Goal: Transaction & Acquisition: Purchase product/service

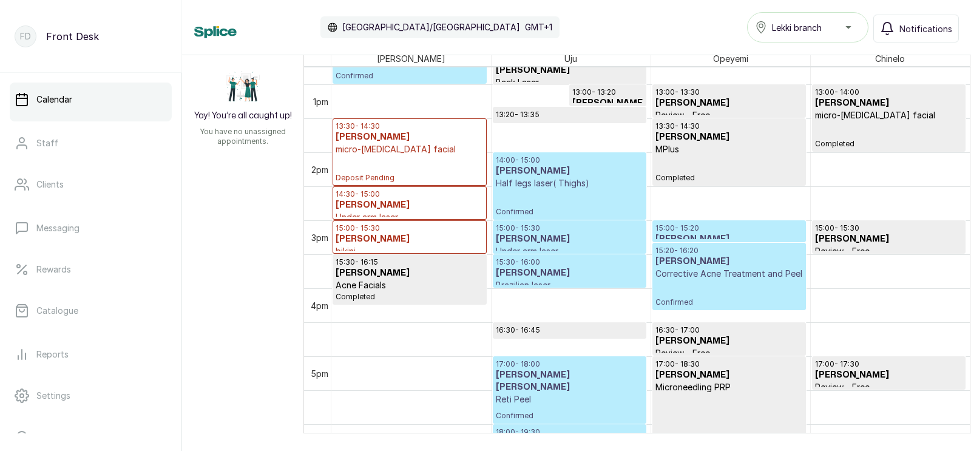
scroll to position [879, 0]
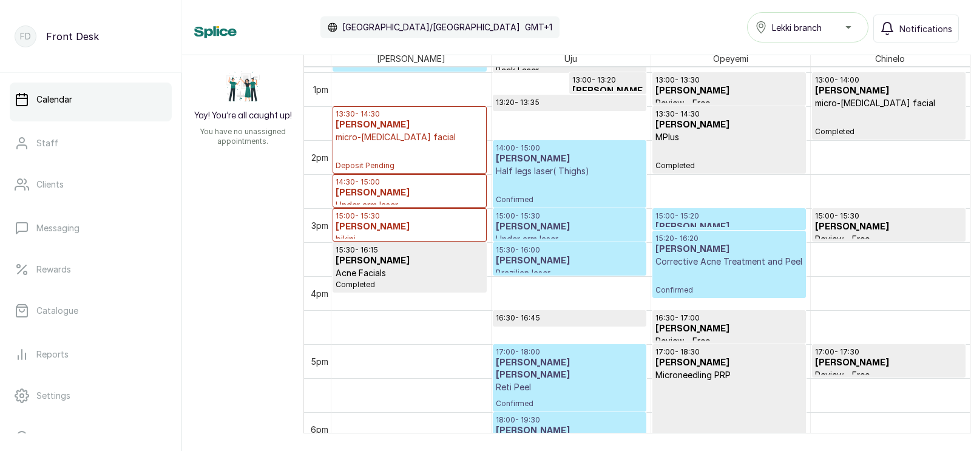
click at [718, 263] on p "Corrective Acne Treatment and Peel" at bounding box center [729, 262] width 147 height 12
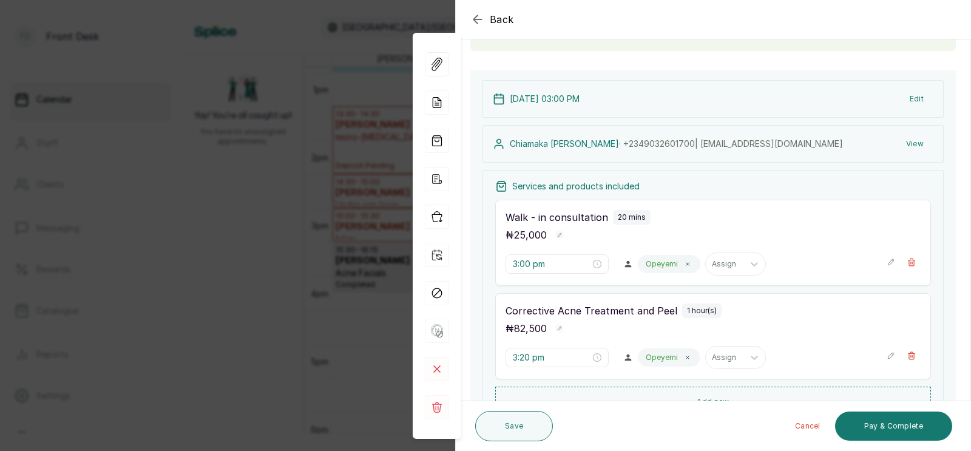
scroll to position [344, 0]
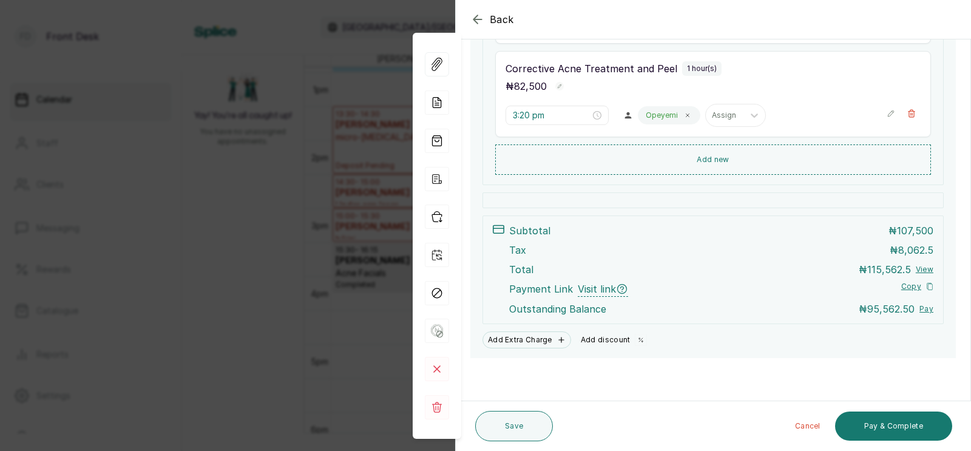
click at [600, 342] on button "Add discount" at bounding box center [614, 339] width 76 height 17
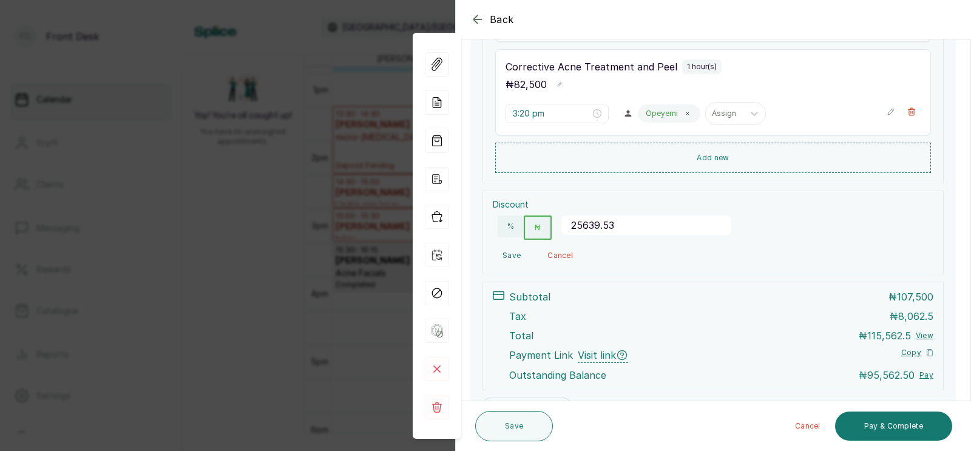
scroll to position [343, 0]
click at [509, 254] on button "Save" at bounding box center [512, 257] width 38 height 22
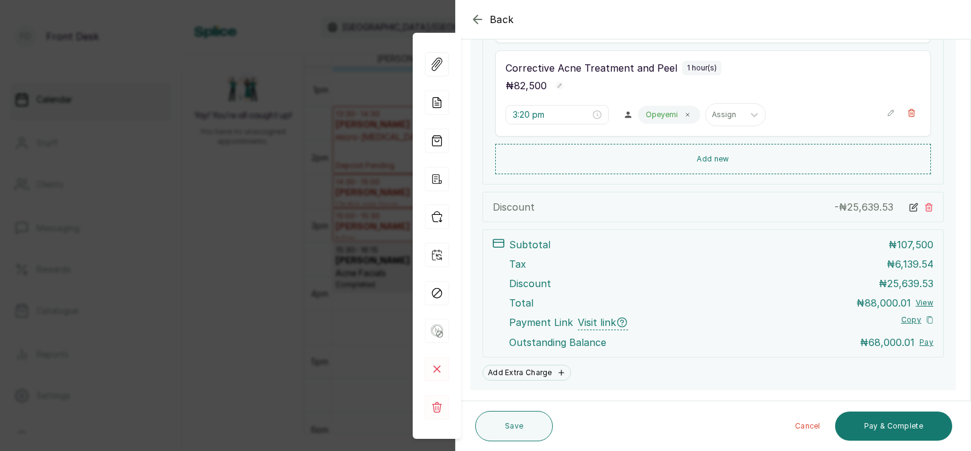
click at [913, 207] on icon at bounding box center [913, 207] width 9 height 9
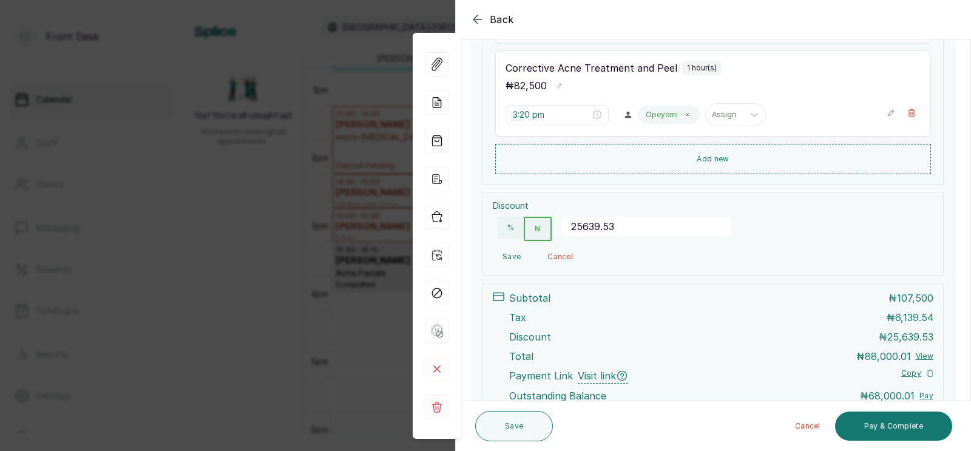
click at [622, 228] on input "25639.53" at bounding box center [646, 226] width 170 height 19
type input "25639.531"
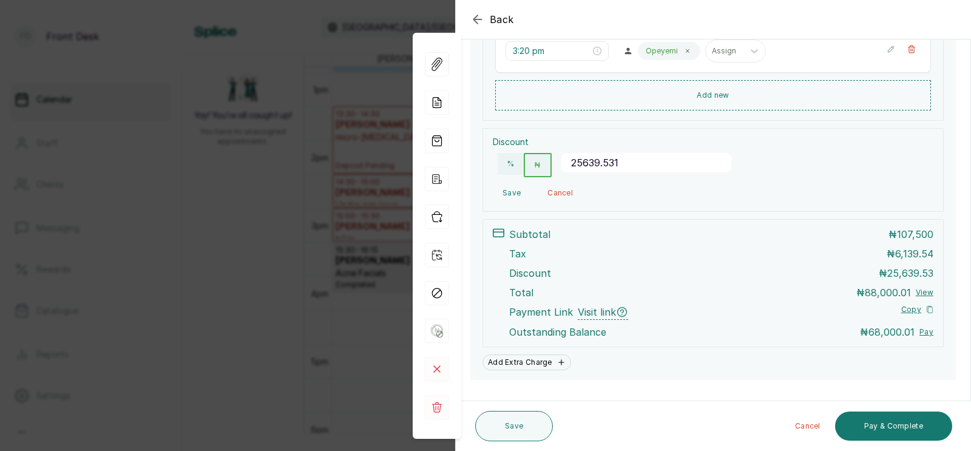
scroll to position [410, 0]
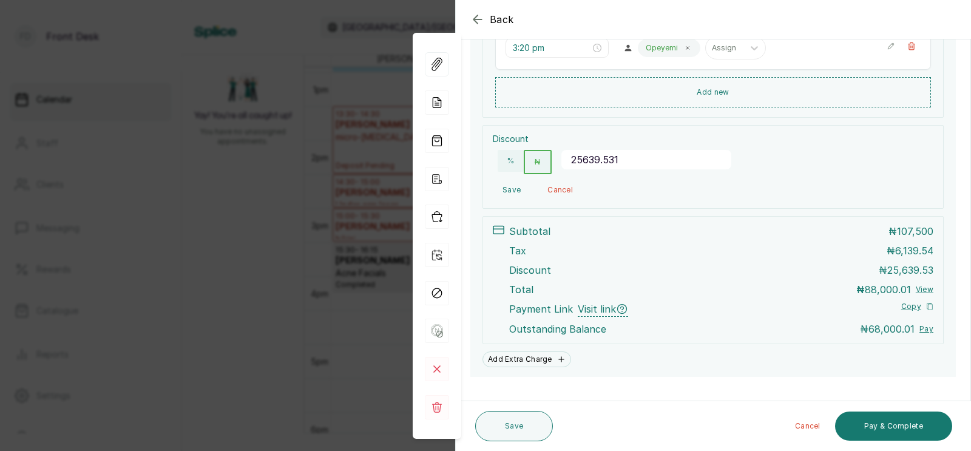
click at [509, 188] on button "Save" at bounding box center [512, 190] width 38 height 22
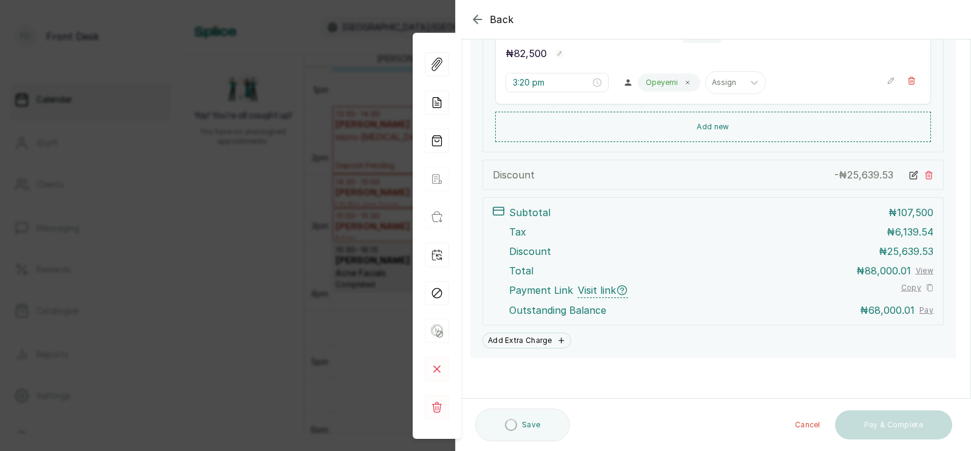
scroll to position [376, 0]
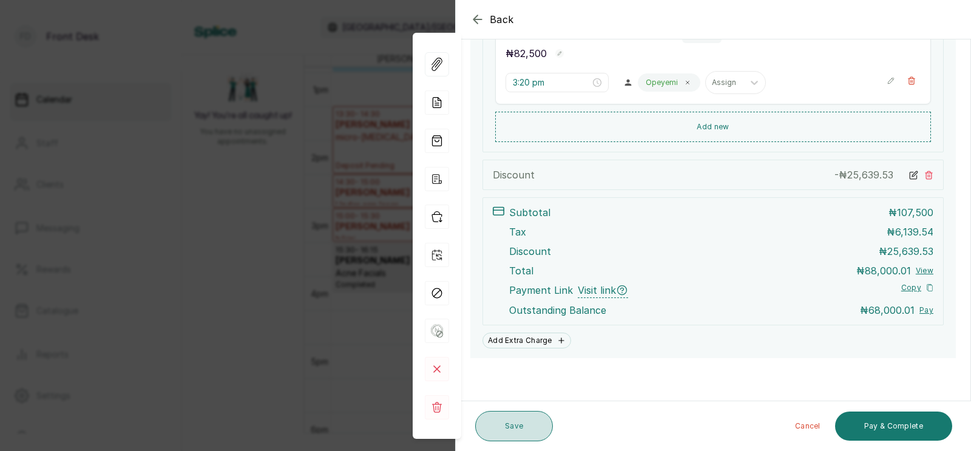
click at [509, 426] on button "Save" at bounding box center [514, 426] width 78 height 30
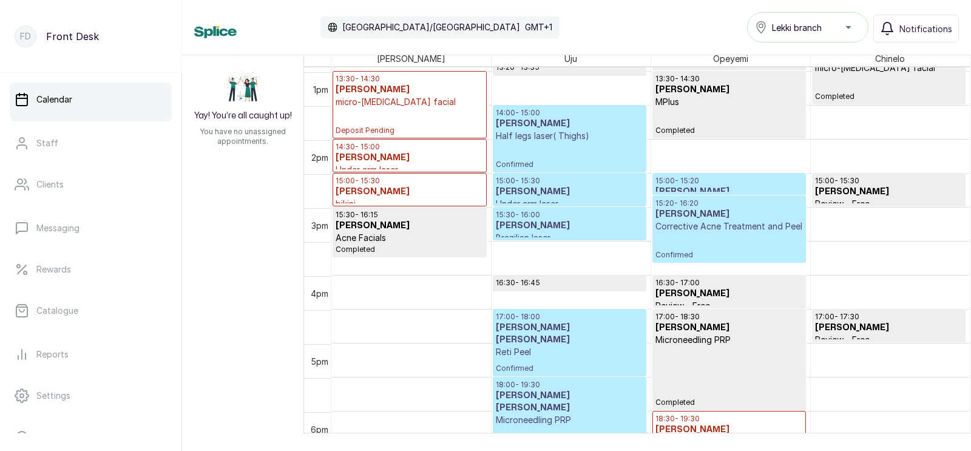
scroll to position [914, 0]
click at [586, 232] on p "Brazilian laser" at bounding box center [569, 238] width 147 height 12
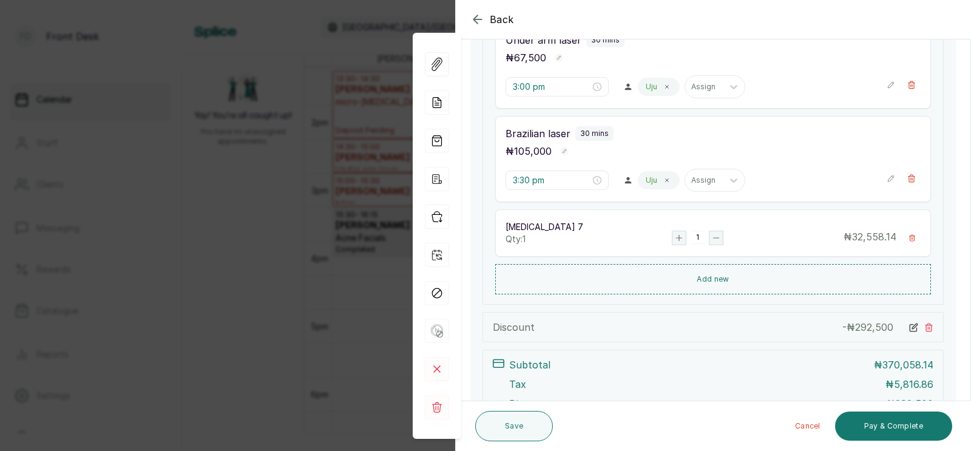
scroll to position [617, 0]
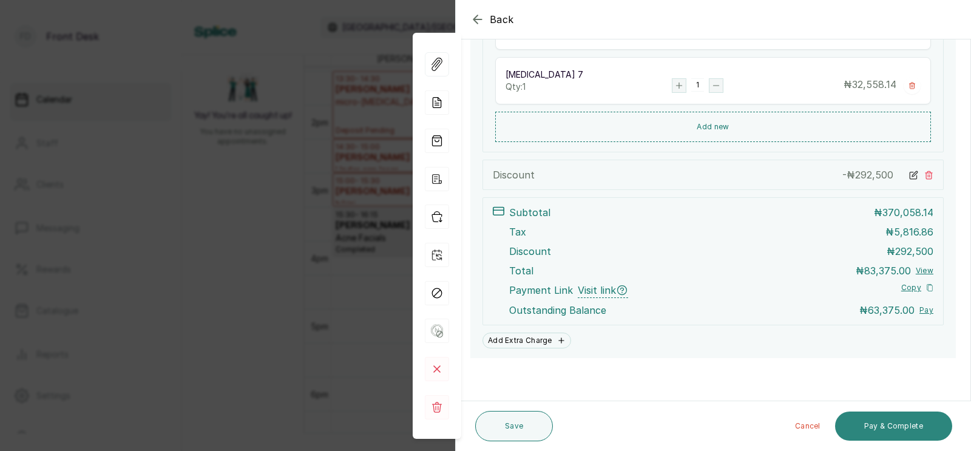
click at [890, 423] on button "Pay & Complete" at bounding box center [893, 426] width 117 height 29
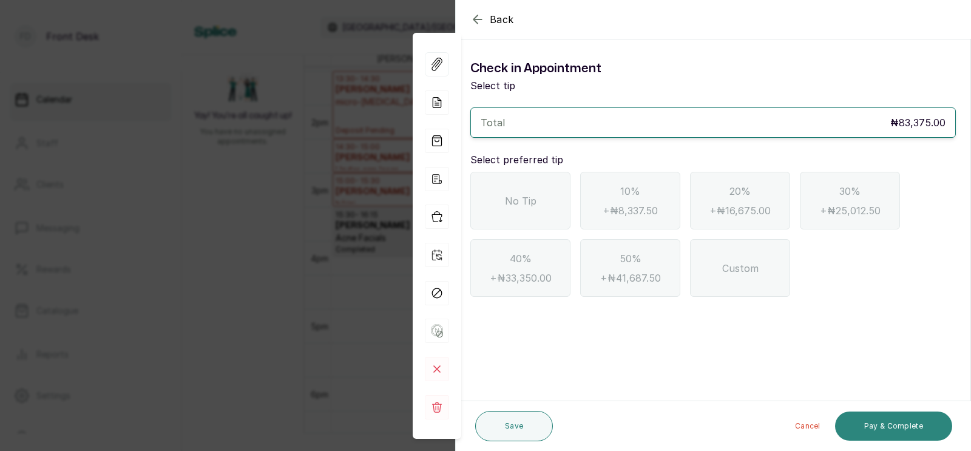
scroll to position [0, 0]
click at [518, 202] on span "No Tip" at bounding box center [521, 201] width 32 height 15
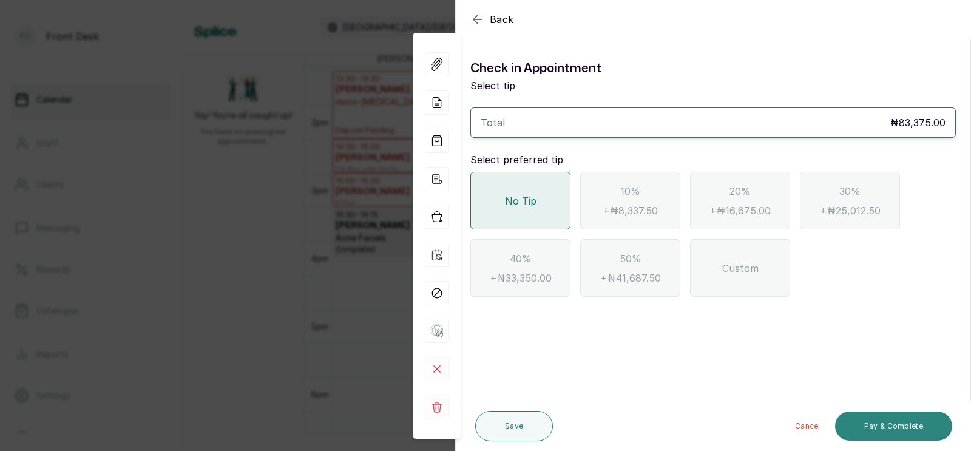
click at [888, 430] on button "Pay & Complete" at bounding box center [893, 426] width 117 height 29
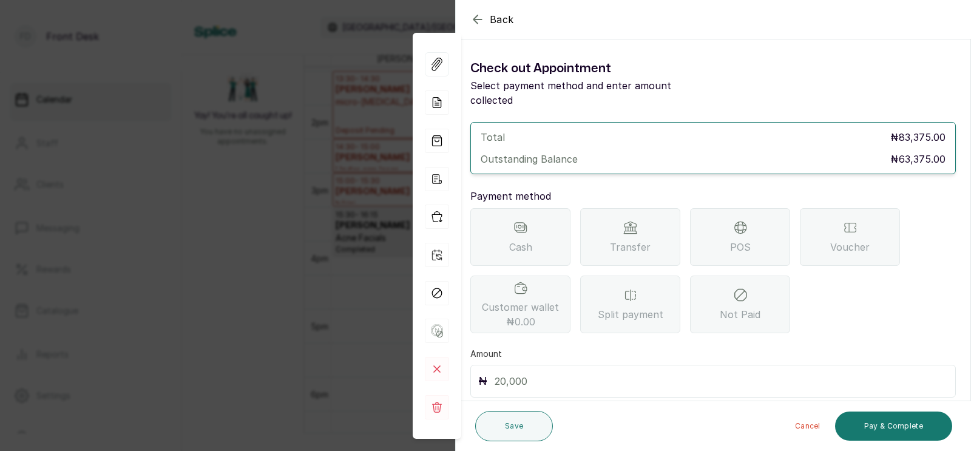
click at [614, 240] on span "Transfer" at bounding box center [630, 247] width 41 height 15
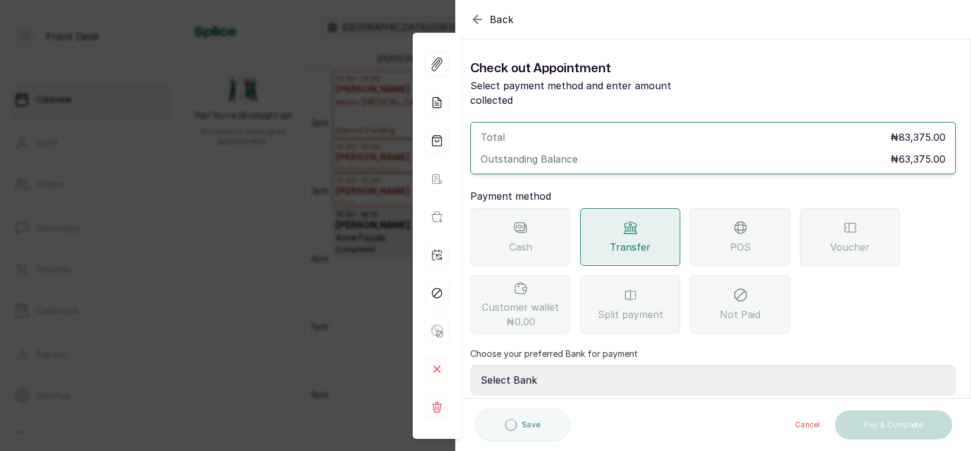
scroll to position [96, 0]
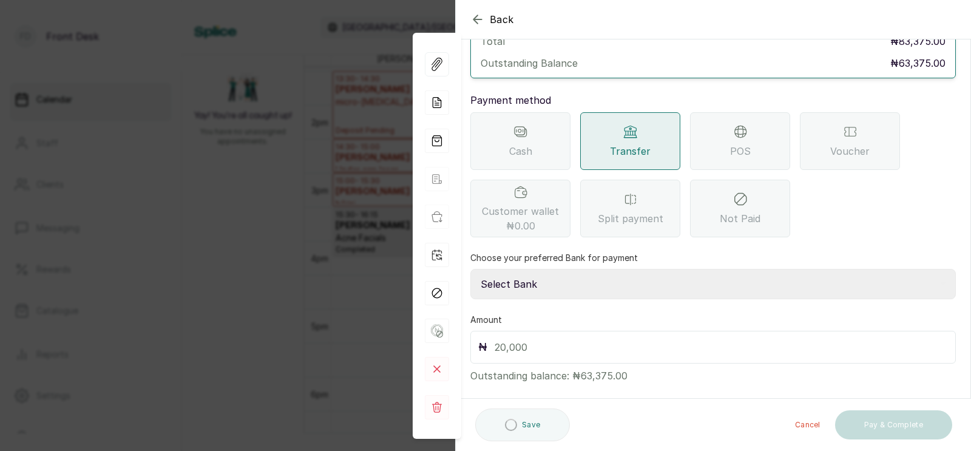
click at [551, 272] on select "Select Bank [PERSON_NAME] Fairmoney Microfinance Bank SKN ANALYTICS MED AESTH. …" at bounding box center [713, 284] width 486 height 30
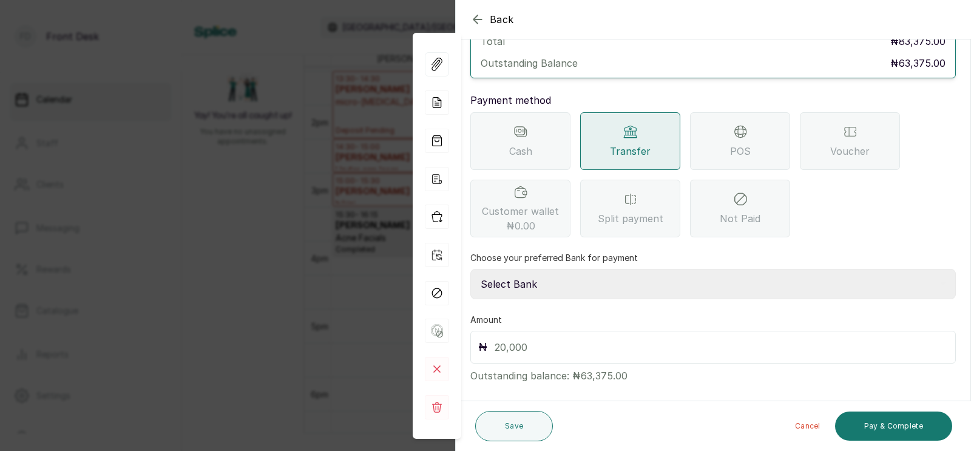
select select "43272bc0-21c6-4b19-b9fb-c2093b8603c2"
click at [538, 339] on input "text" at bounding box center [721, 347] width 453 height 17
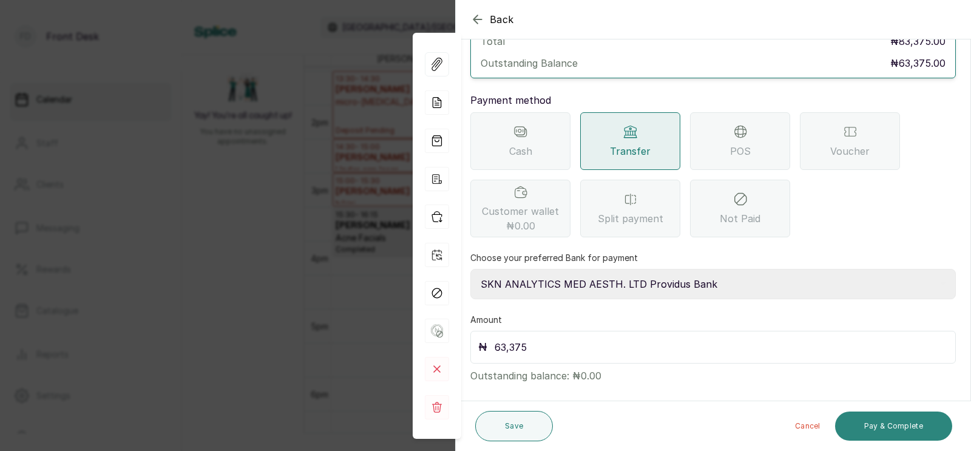
type input "63,375"
click at [884, 424] on button "Pay & Complete" at bounding box center [893, 426] width 117 height 29
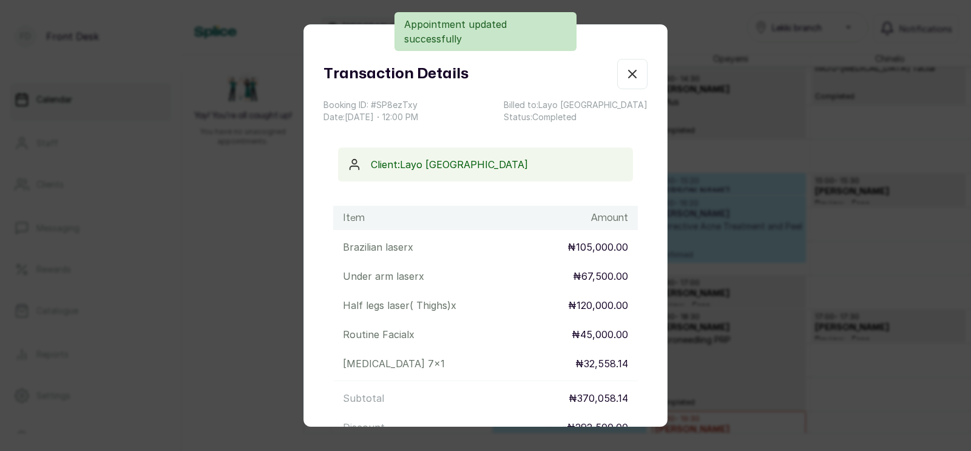
click at [621, 337] on p "₦45,000.00" at bounding box center [600, 334] width 56 height 15
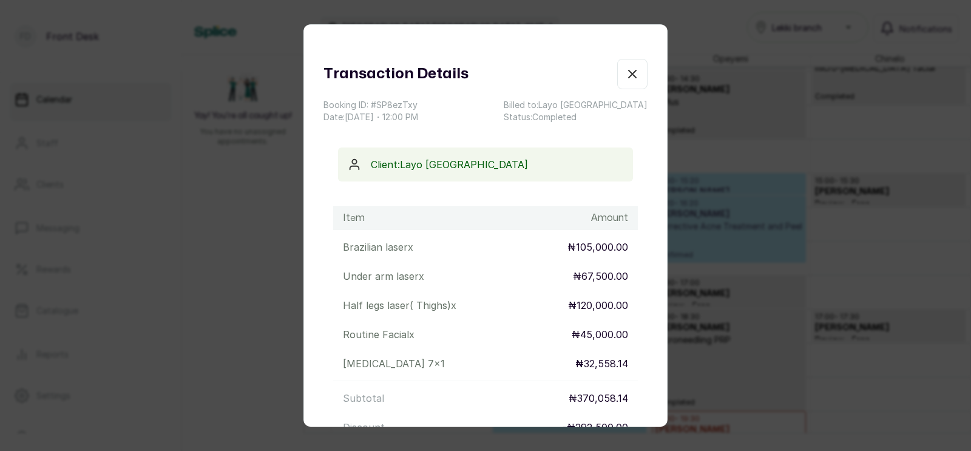
scroll to position [205, 0]
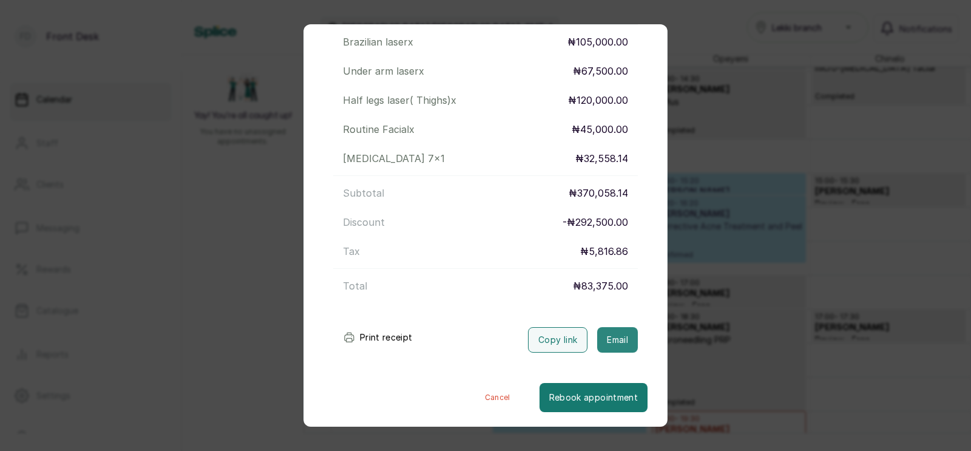
click at [618, 337] on button "Email" at bounding box center [617, 339] width 41 height 25
click at [707, 305] on div "Transaction Details Booking ID: # SP8ezTxy Date: 26 Sep, 2025 ・ 12:00 PM Billed…" at bounding box center [485, 225] width 971 height 451
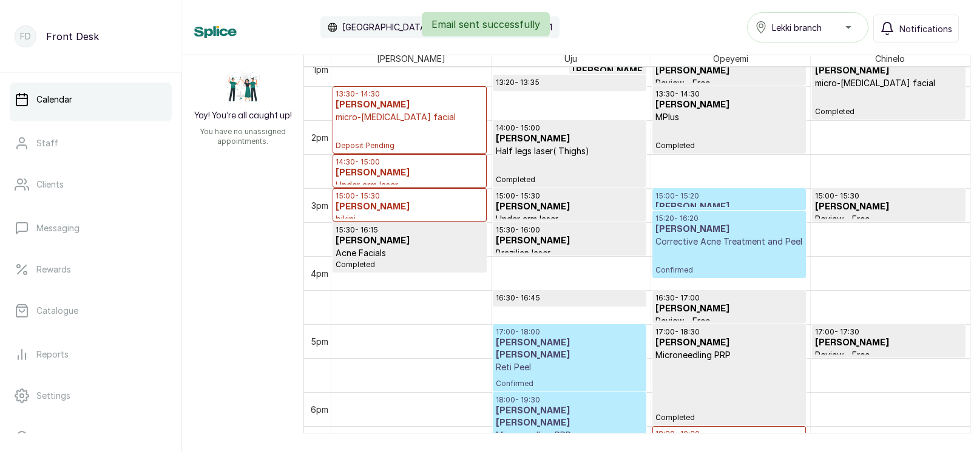
scroll to position [905, 0]
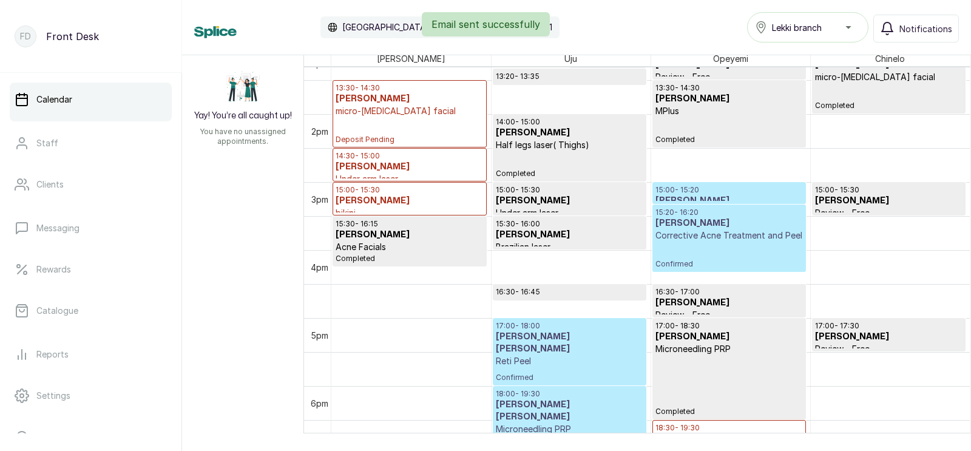
click at [701, 220] on h3 "[PERSON_NAME]" at bounding box center [729, 223] width 147 height 12
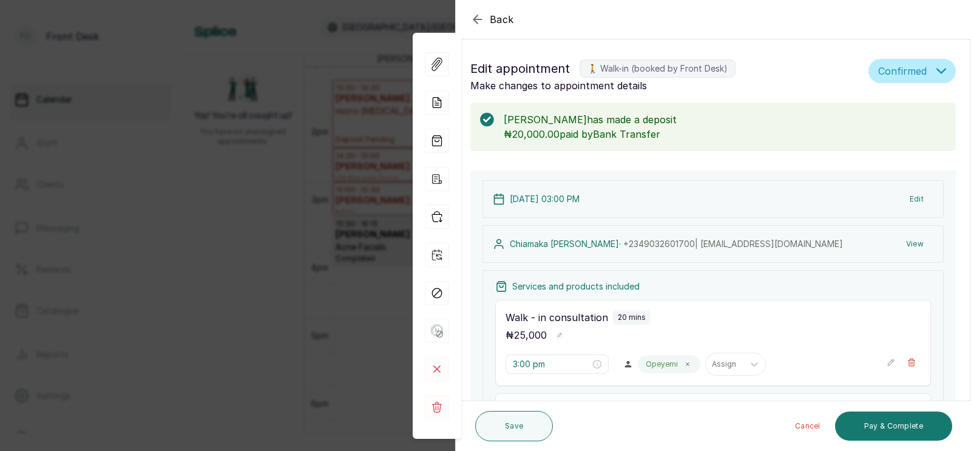
scroll to position [243, 0]
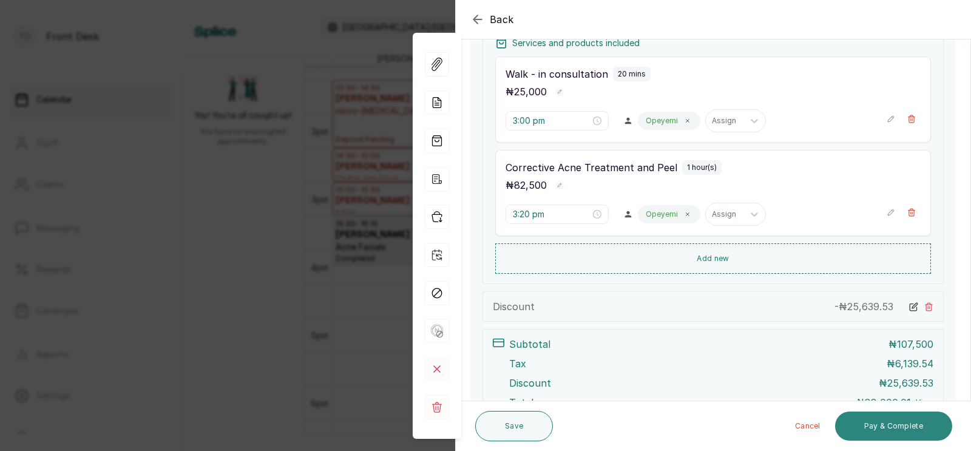
click at [893, 425] on button "Pay & Complete" at bounding box center [893, 426] width 117 height 29
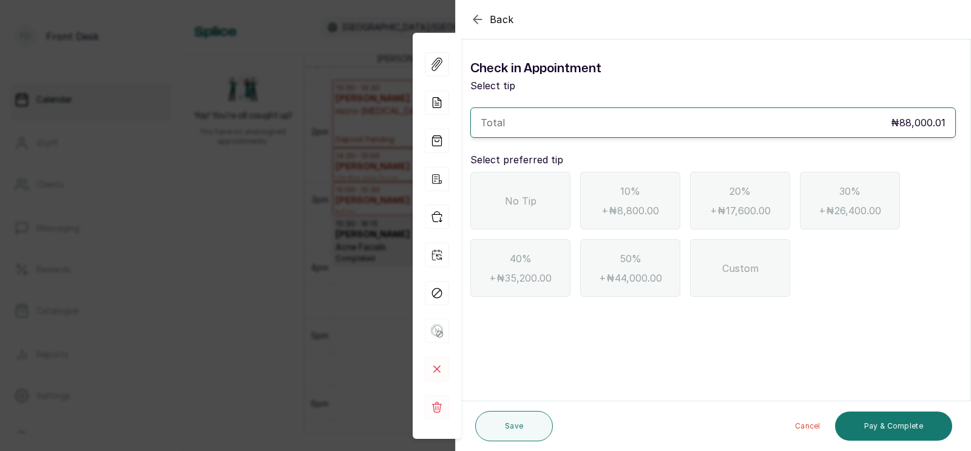
scroll to position [0, 0]
click at [490, 201] on div "No Tip" at bounding box center [520, 201] width 100 height 58
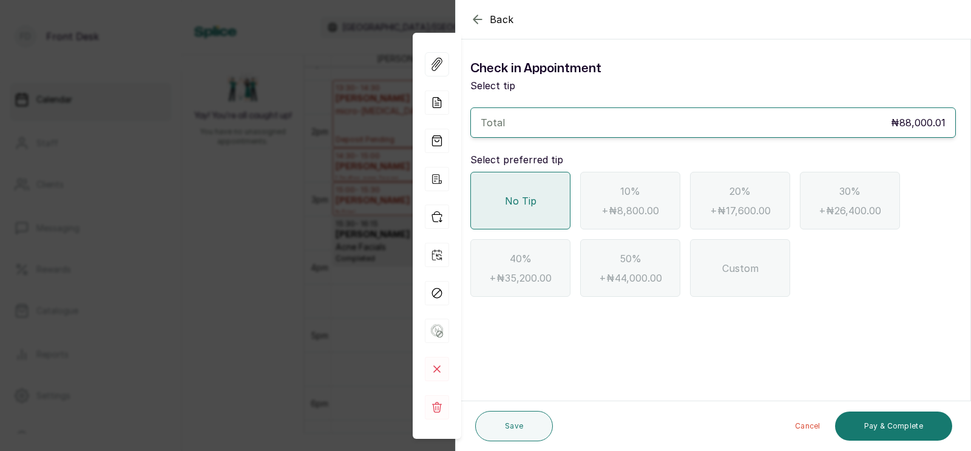
click at [532, 208] on div "No Tip" at bounding box center [520, 201] width 100 height 58
click at [889, 422] on button "Pay & Complete" at bounding box center [893, 426] width 117 height 29
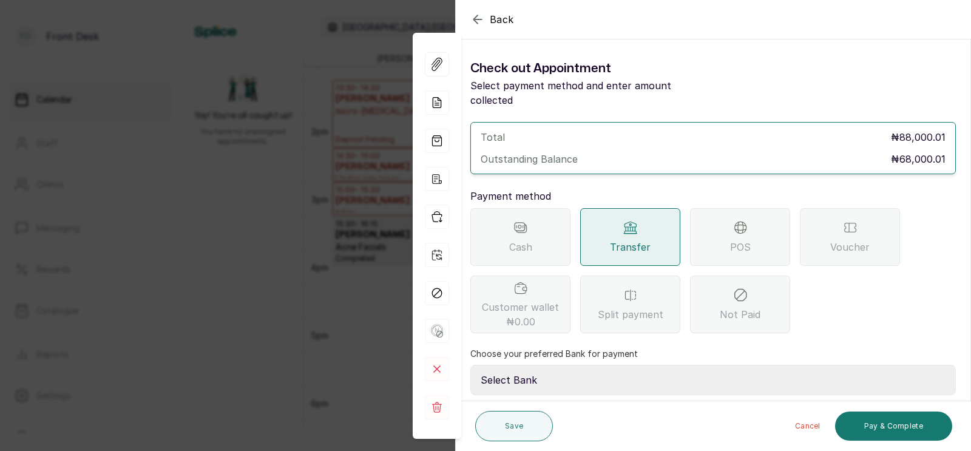
scroll to position [96, 0]
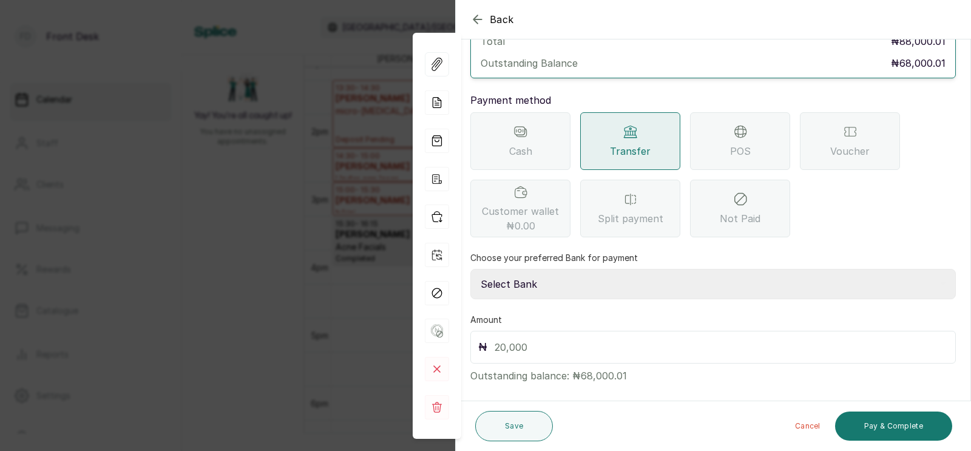
click at [578, 269] on select "Select Bank [PERSON_NAME] Fairmoney Microfinance Bank SKN ANALYTICS MED AESTH. …" at bounding box center [713, 284] width 486 height 30
select select "43272bc0-21c6-4b19-b9fb-c2093b8603c2"
click at [537, 339] on input "text" at bounding box center [721, 347] width 453 height 17
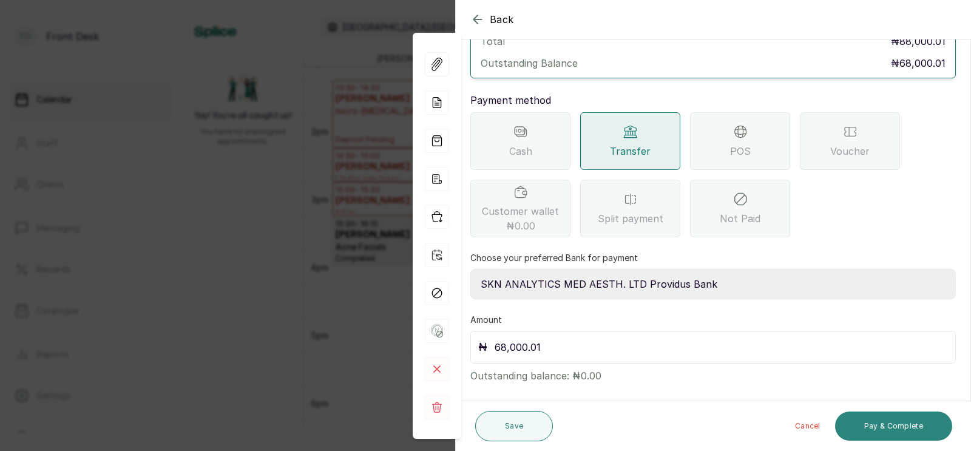
type input "68,000.01"
click at [876, 430] on button "Pay & Complete" at bounding box center [893, 426] width 117 height 29
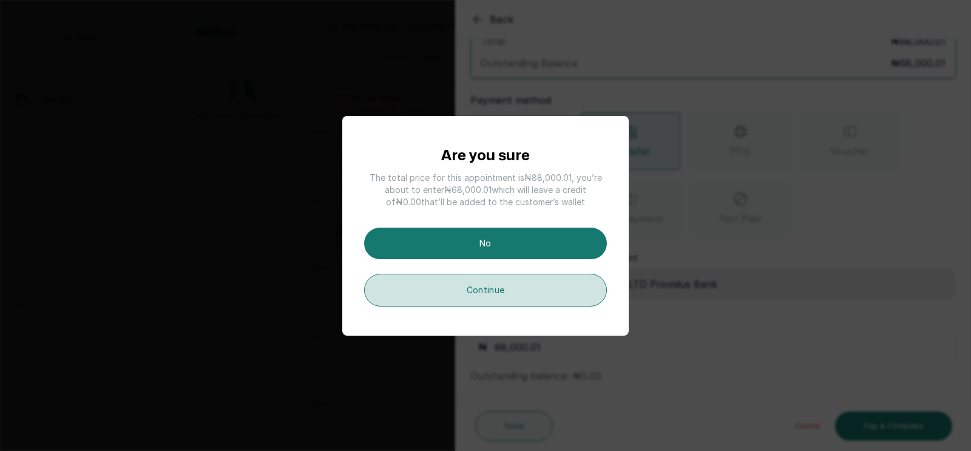
click at [495, 292] on button "Continue" at bounding box center [485, 290] width 243 height 33
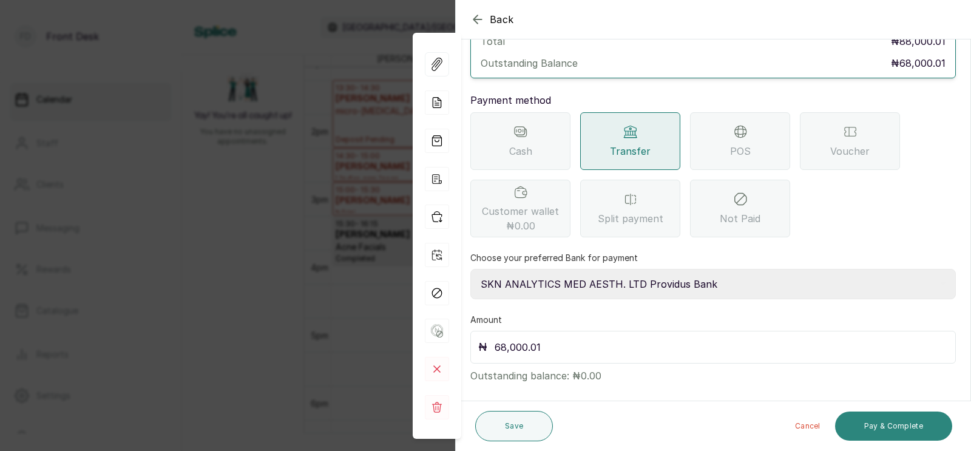
click at [897, 422] on button "Pay & Complete" at bounding box center [893, 426] width 117 height 29
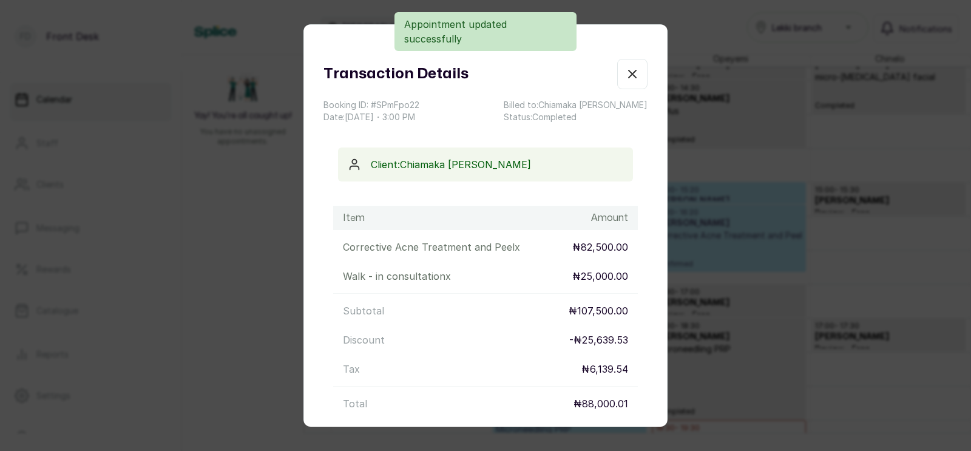
click at [618, 445] on button "Email" at bounding box center [617, 457] width 41 height 25
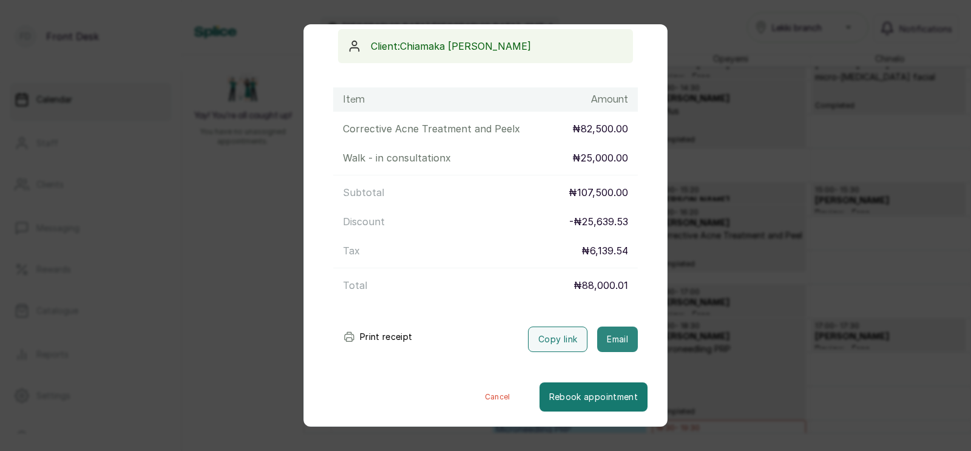
click at [612, 339] on button "Email" at bounding box center [617, 339] width 41 height 25
click at [671, 342] on div "Transaction Details Booking ID: # SPmFpo22 Date: 26 Sep, 2025 ・ 3:00 PM Billed …" at bounding box center [485, 225] width 971 height 451
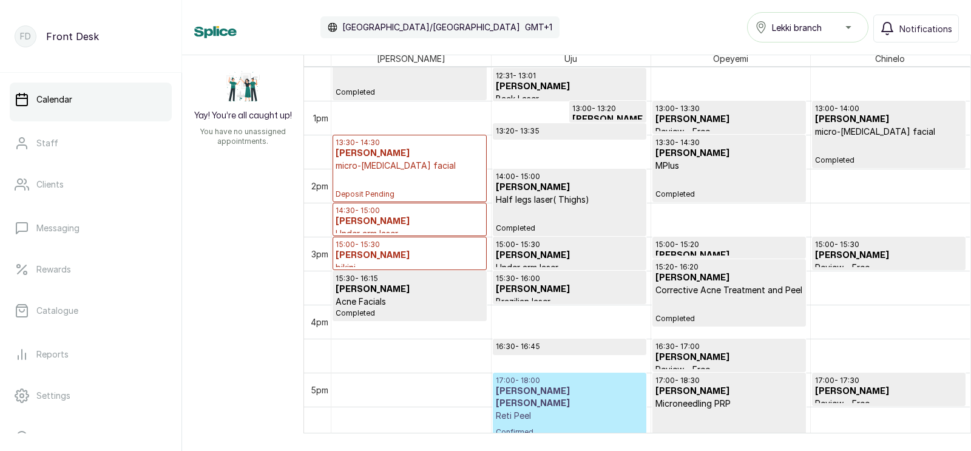
scroll to position [835, 0]
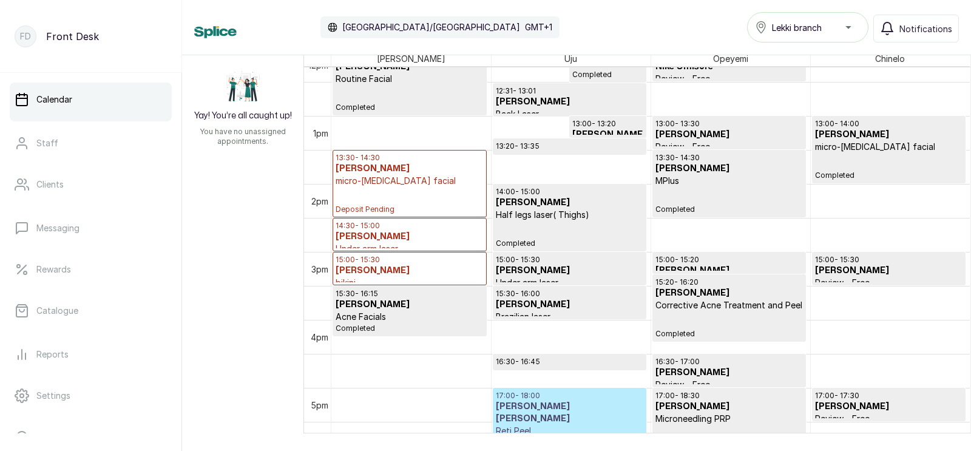
click at [392, 197] on p "Deposit Pending" at bounding box center [410, 200] width 148 height 27
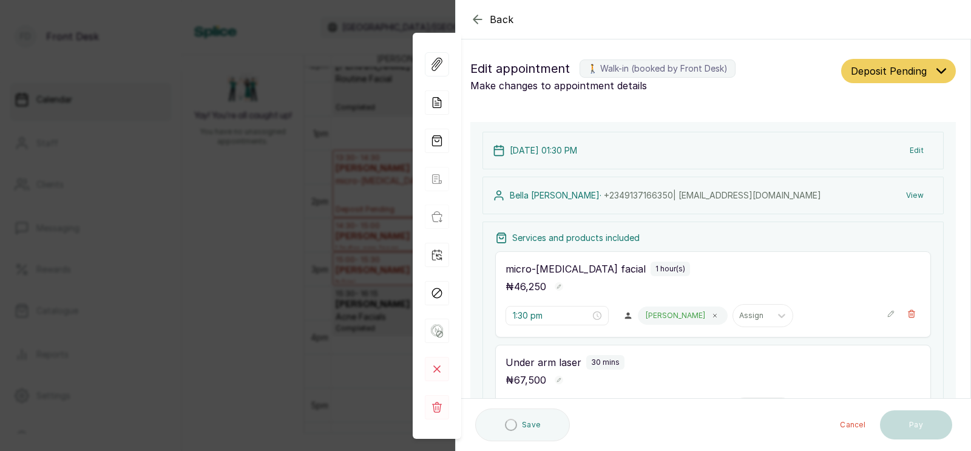
scroll to position [233, 0]
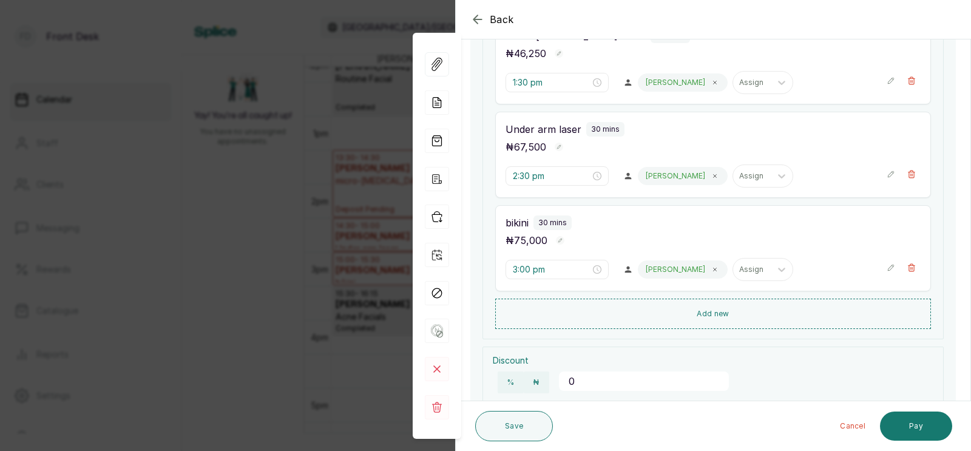
click at [583, 381] on input "0" at bounding box center [644, 380] width 170 height 19
type input "46250"
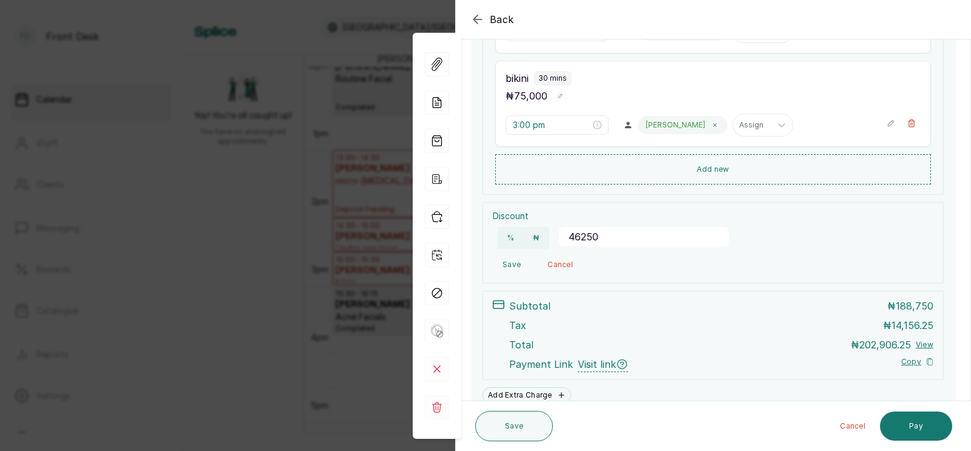
scroll to position [380, 0]
click at [515, 259] on button "Save" at bounding box center [512, 262] width 38 height 22
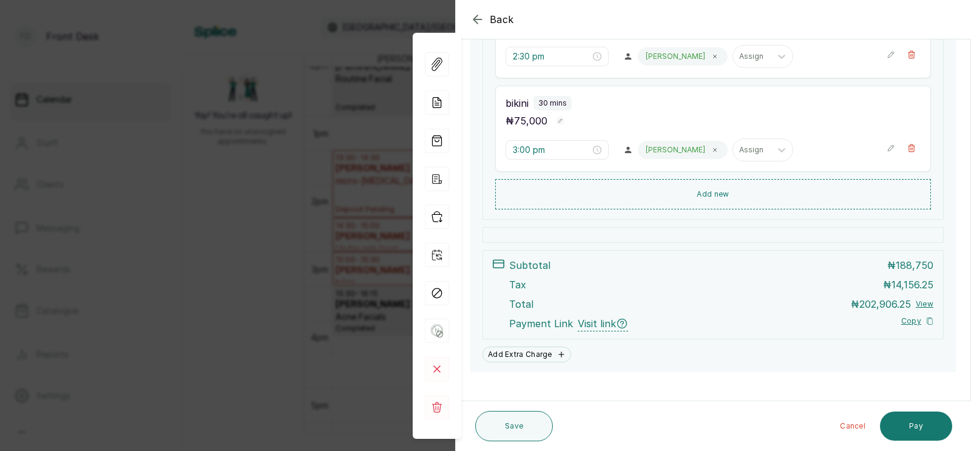
scroll to position [367, 0]
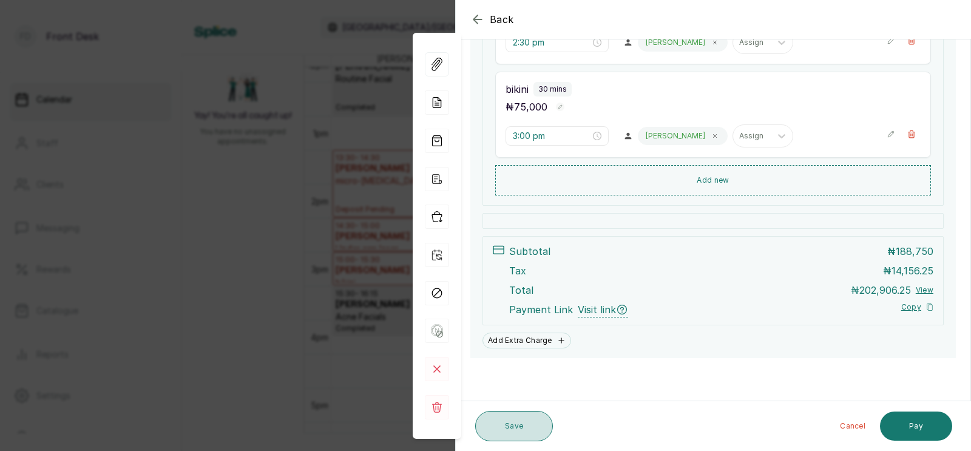
click at [515, 425] on button "Save" at bounding box center [514, 426] width 78 height 30
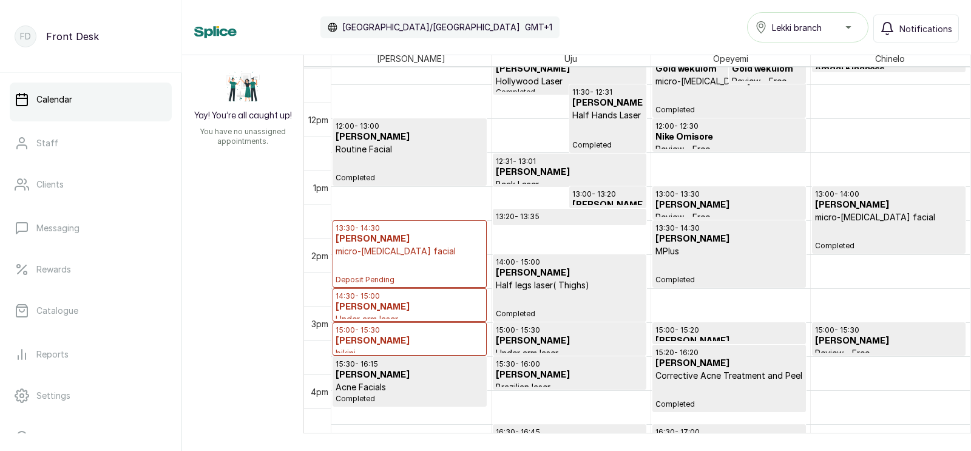
scroll to position [765, 0]
click at [396, 265] on p "Deposit Pending" at bounding box center [410, 270] width 148 height 27
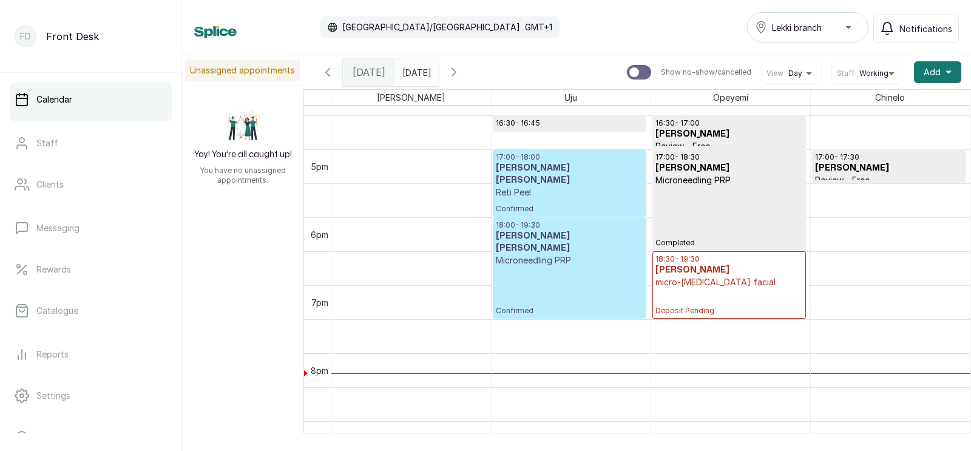
click at [536, 221] on p "18:00 - 19:30" at bounding box center [569, 225] width 147 height 10
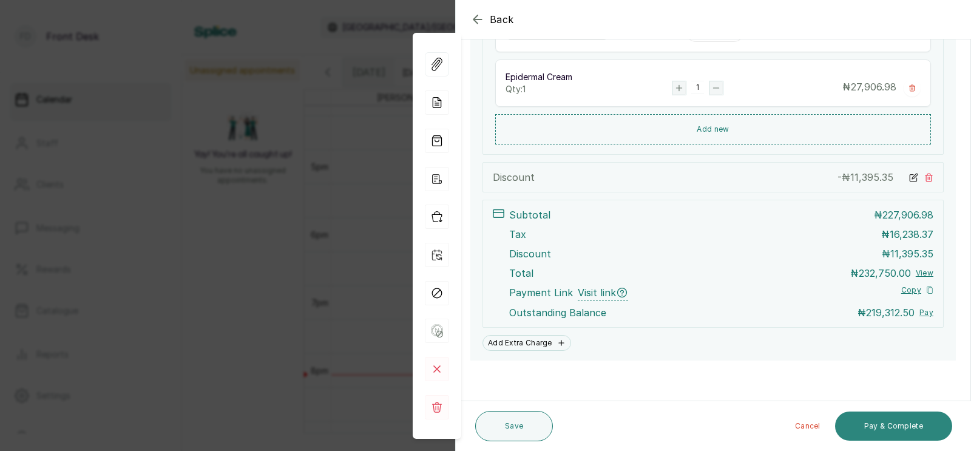
click at [881, 426] on button "Pay & Complete" at bounding box center [893, 426] width 117 height 29
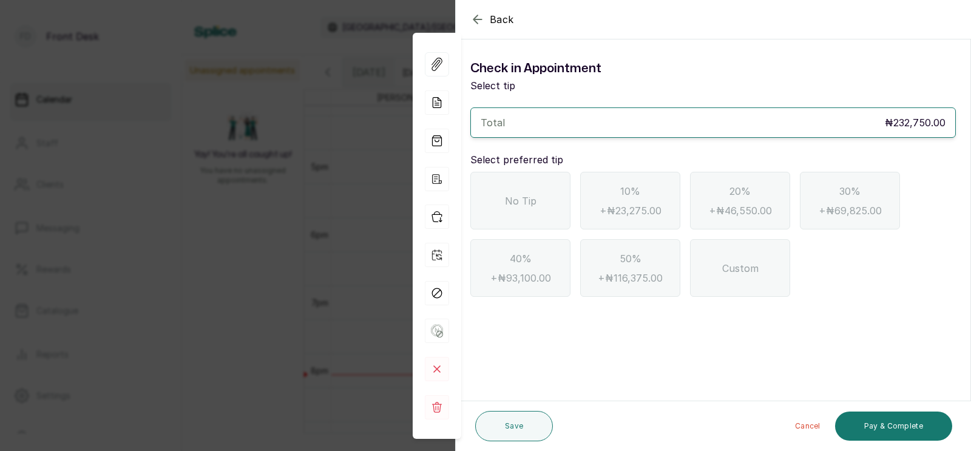
click at [515, 199] on span "No Tip" at bounding box center [521, 201] width 32 height 15
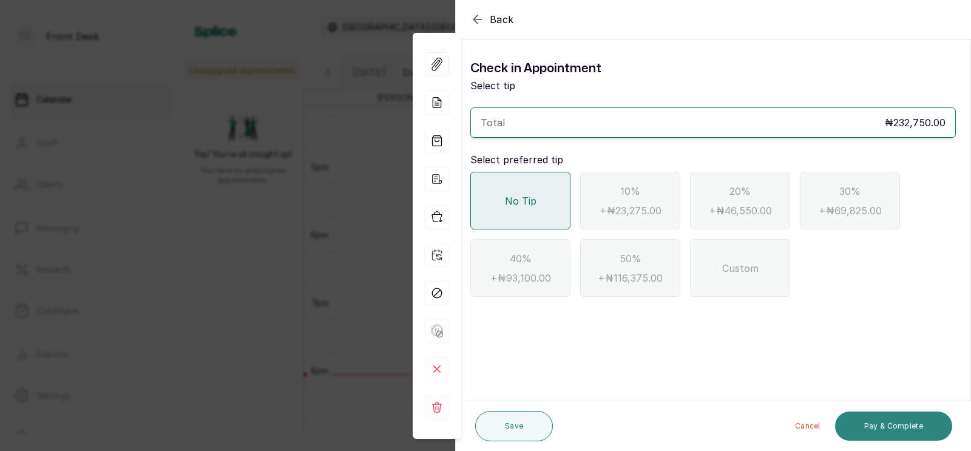
click at [888, 431] on button "Pay & Complete" at bounding box center [893, 426] width 117 height 29
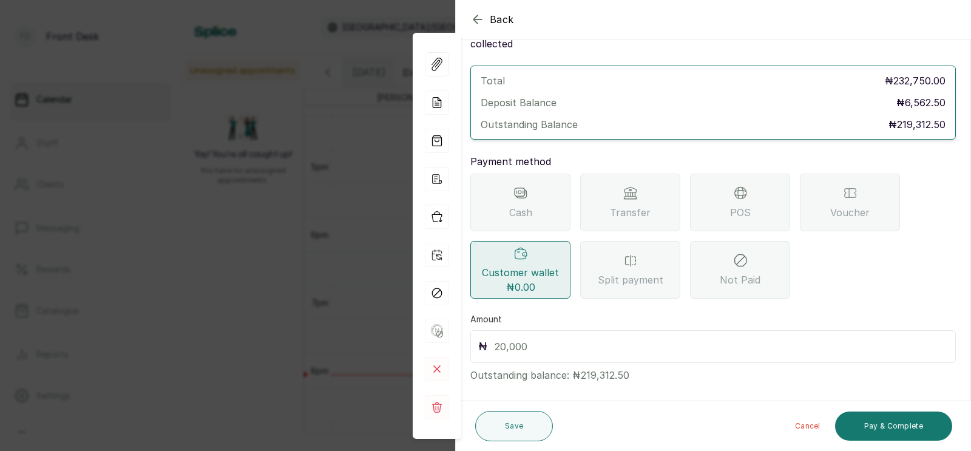
click at [629, 185] on div "Transfer" at bounding box center [630, 203] width 100 height 58
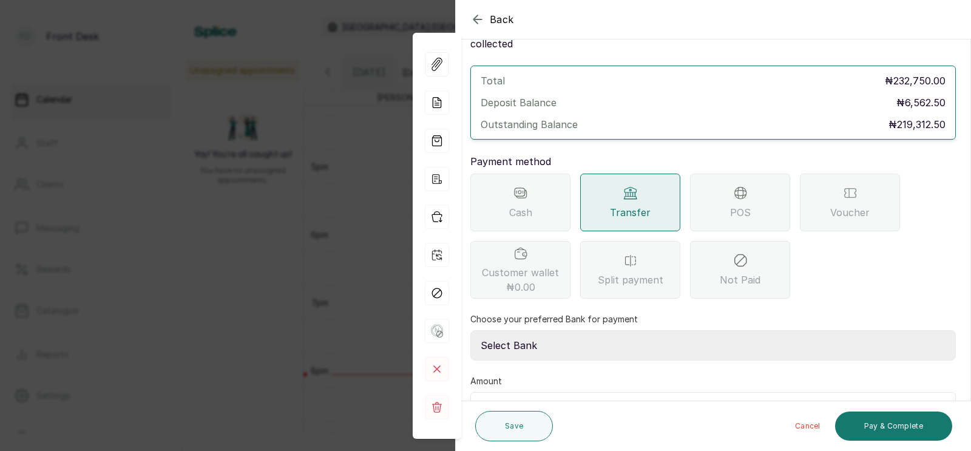
click at [563, 330] on select "Select Bank [PERSON_NAME] Fairmoney Microfinance Bank SKN ANALYTICS MED AESTH. …" at bounding box center [713, 345] width 486 height 30
select select "43272bc0-21c6-4b19-b9fb-c2093b8603c2"
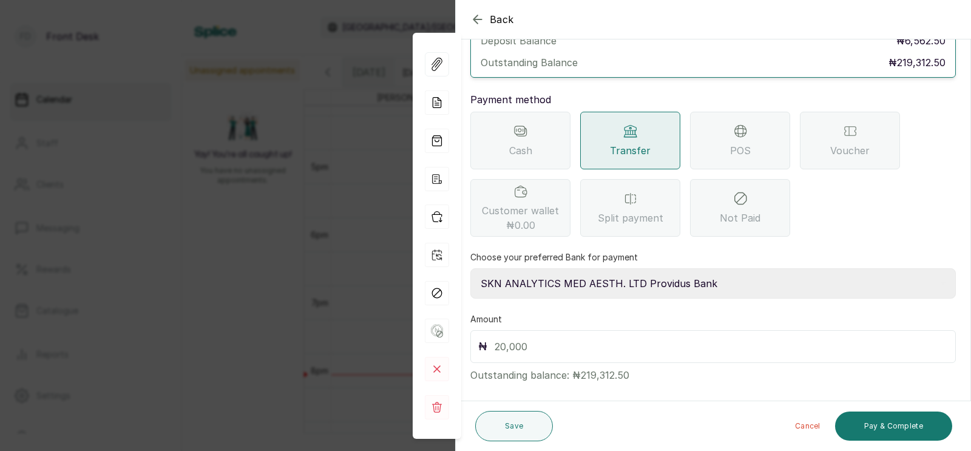
click at [540, 338] on input "text" at bounding box center [721, 346] width 453 height 17
type input "219,312.5"
click at [889, 427] on button "Pay & Complete" at bounding box center [893, 426] width 117 height 29
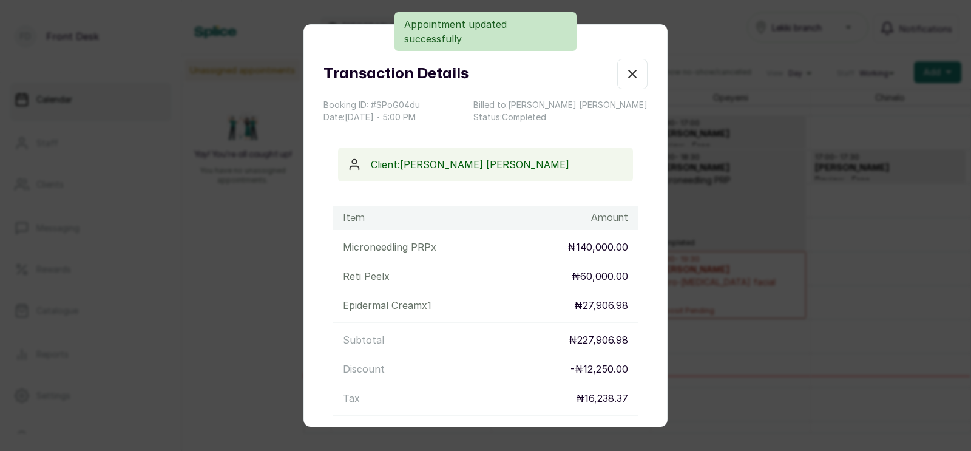
scroll to position [135, 0]
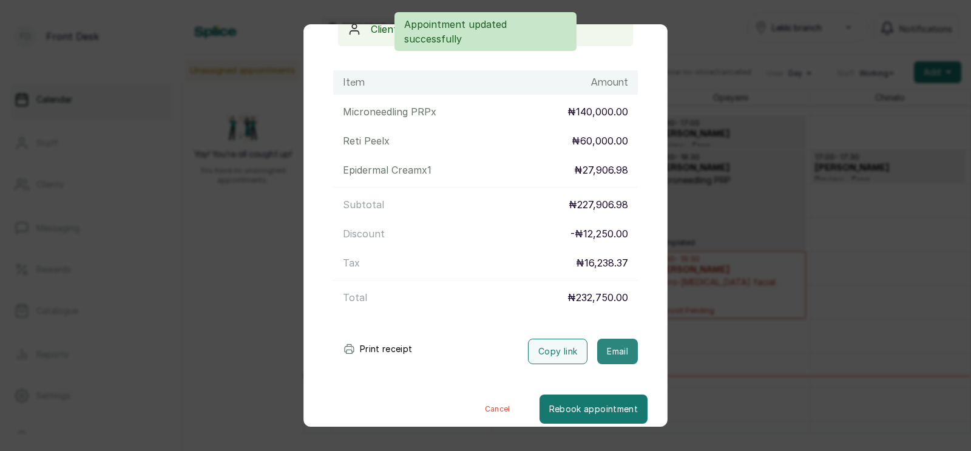
click at [614, 354] on button "Email" at bounding box center [617, 351] width 41 height 25
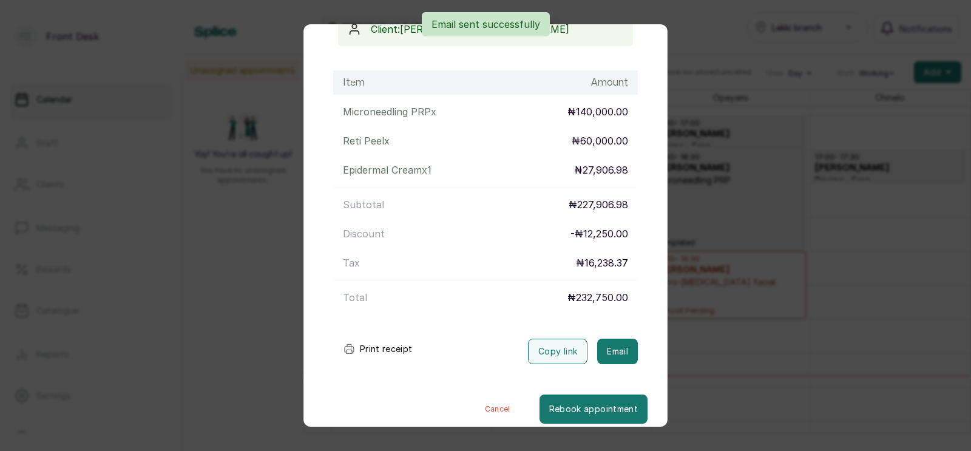
click at [696, 345] on div "Transaction Details Booking ID: # SPoG04du Date: [DATE] ・ 5:00 PM Billed to: [P…" at bounding box center [485, 225] width 971 height 451
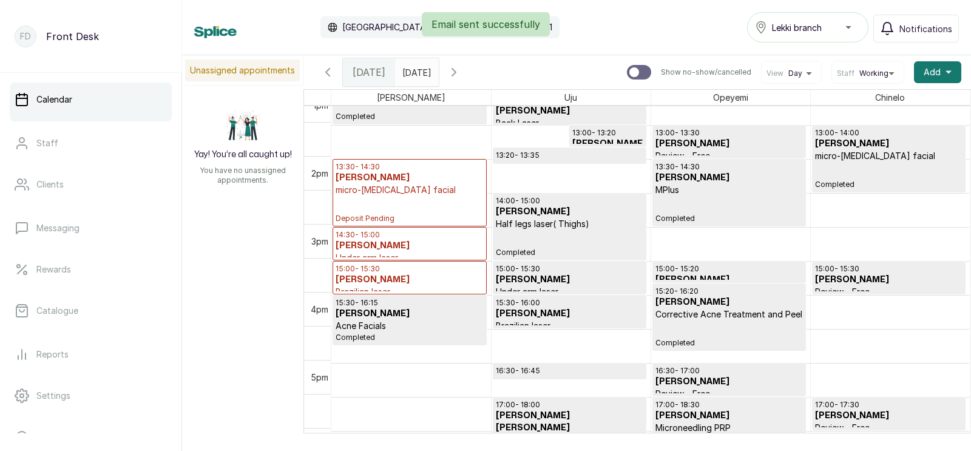
scroll to position [865, 0]
